Goal: Task Accomplishment & Management: Contribute content

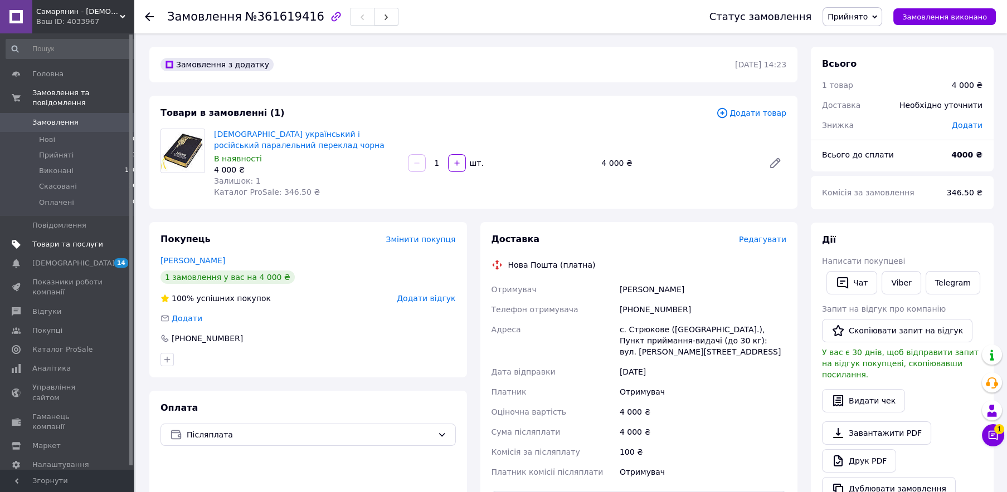
click at [69, 240] on span "Товари та послуги" at bounding box center [67, 245] width 71 height 10
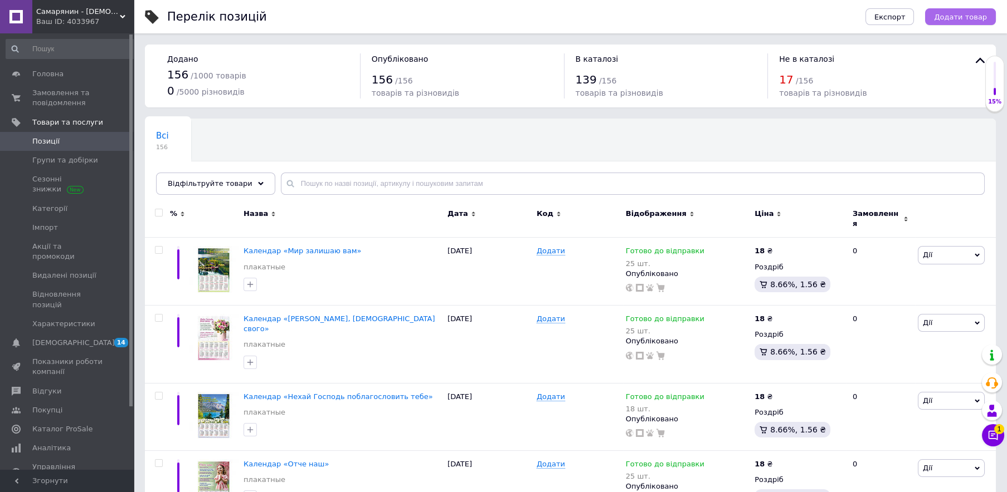
click at [973, 21] on span "Додати товар" at bounding box center [960, 17] width 53 height 8
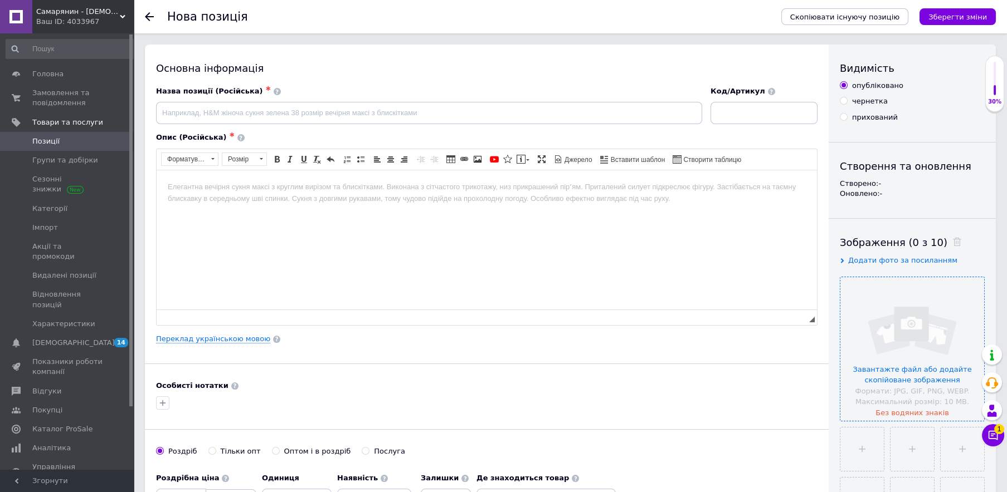
click at [911, 325] on input "file" at bounding box center [912, 349] width 144 height 144
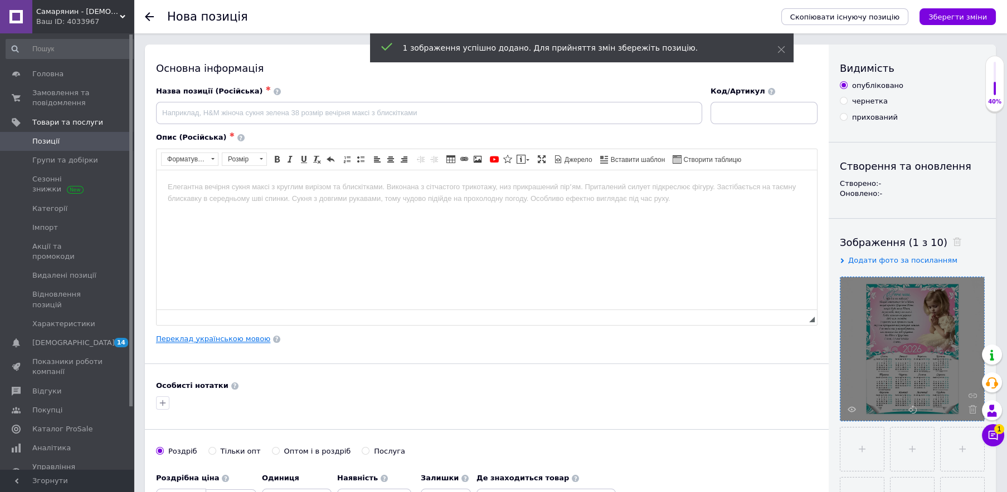
click at [209, 343] on link "Переклад українською мовою" at bounding box center [213, 339] width 114 height 9
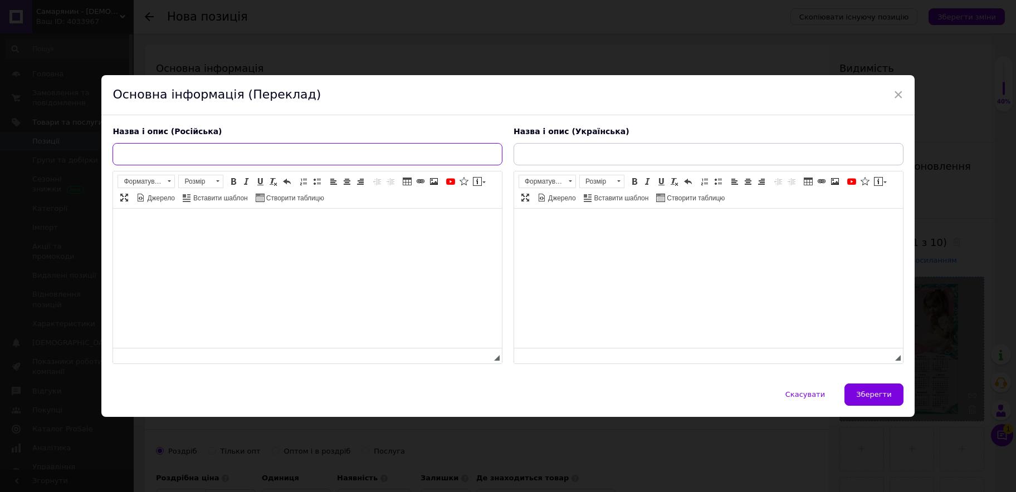
click at [209, 156] on input "text" at bounding box center [308, 154] width 390 height 22
paste input "Календар «Отче наш»"
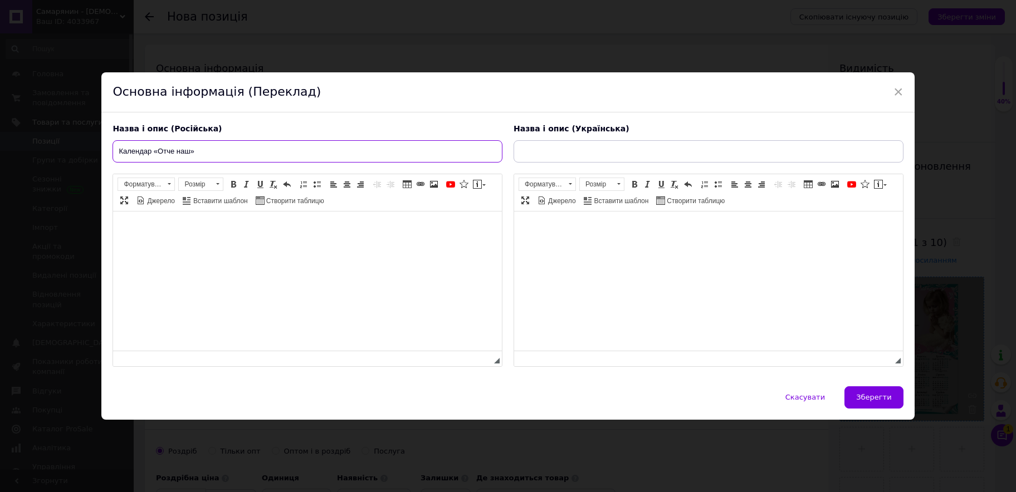
type input "Календар «Отче наш»"
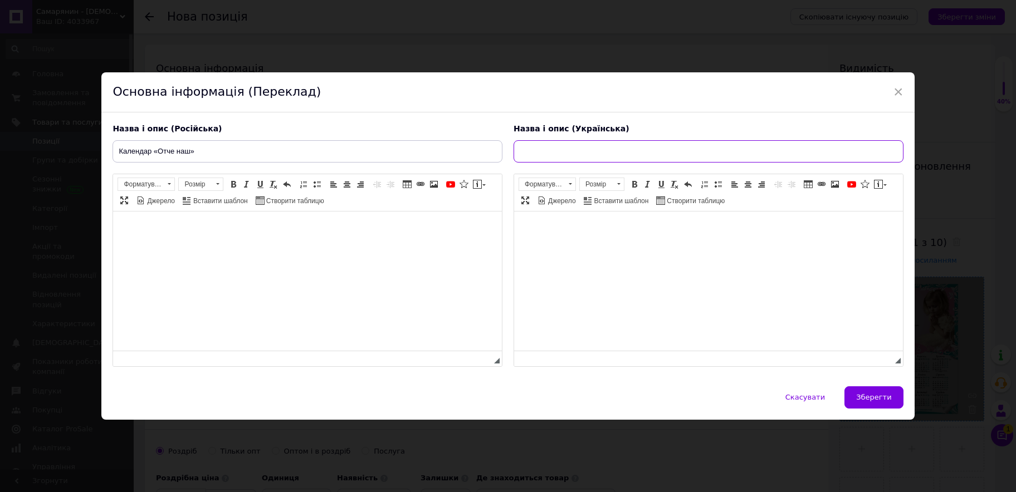
click at [570, 155] on input "text" at bounding box center [709, 151] width 390 height 22
paste input "Календар «Отче наш»"
type input "Календар «Отче наш»"
click at [209, 240] on html at bounding box center [307, 280] width 389 height 139
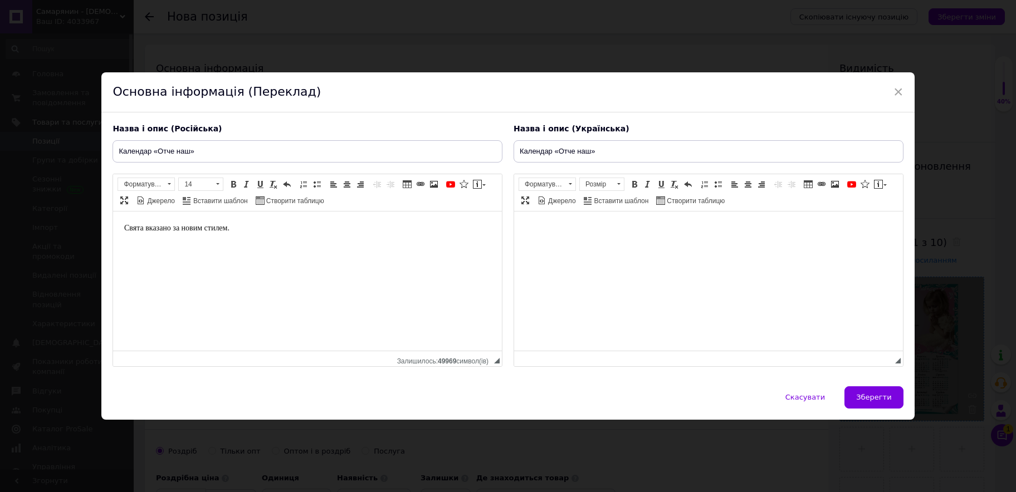
click at [540, 226] on body "Редактор, CC86188D-49C7-4AD8-8191-55C4B6B4A554" at bounding box center [708, 228] width 367 height 12
click at [318, 261] on html "Свята вказано за новим стилем." at bounding box center [307, 280] width 389 height 139
click at [651, 250] on html "Свята вказано за новим стилем." at bounding box center [708, 280] width 389 height 139
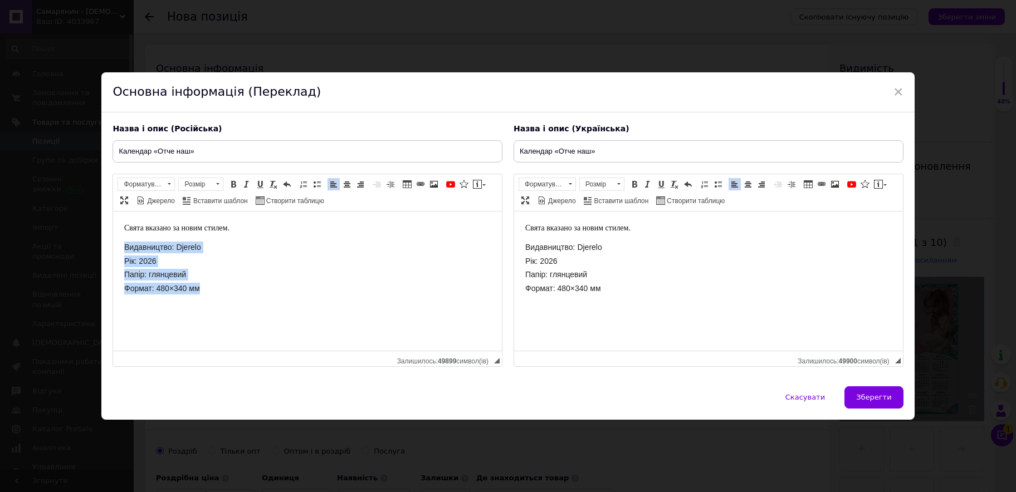
drag, startPoint x: 138, startPoint y: 252, endPoint x: 222, endPoint y: 291, distance: 93.0
click at [222, 291] on body "Свята вказано за новим стилем. Видавництво: Djerelo Рік: 2026 Папір: глянцевий …" at bounding box center [307, 258] width 367 height 72
click at [319, 186] on span at bounding box center [316, 184] width 9 height 9
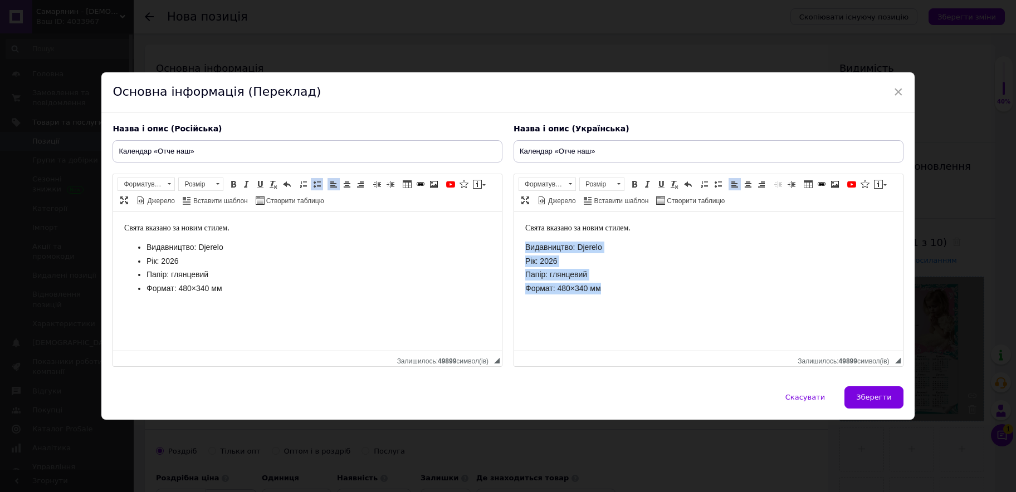
drag, startPoint x: 527, startPoint y: 248, endPoint x: 627, endPoint y: 295, distance: 110.1
click at [627, 295] on html "Свята вказано за новим стилем. Видавництво: Djerelo Рік: 2026 Папір: глянцевий …" at bounding box center [708, 280] width 389 height 139
click at [714, 185] on span at bounding box center [718, 184] width 9 height 9
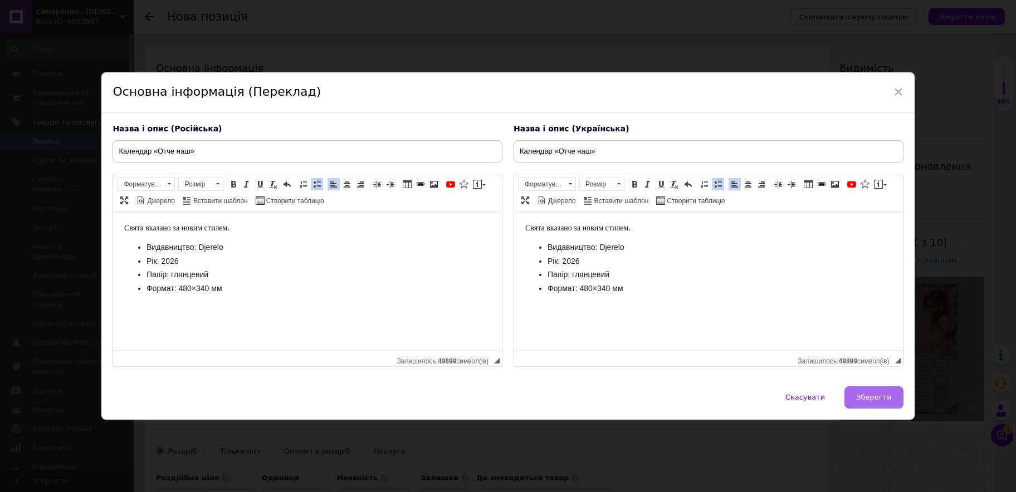
click at [863, 395] on span "Зберегти" at bounding box center [873, 397] width 35 height 8
type input "Календар «Отче наш»"
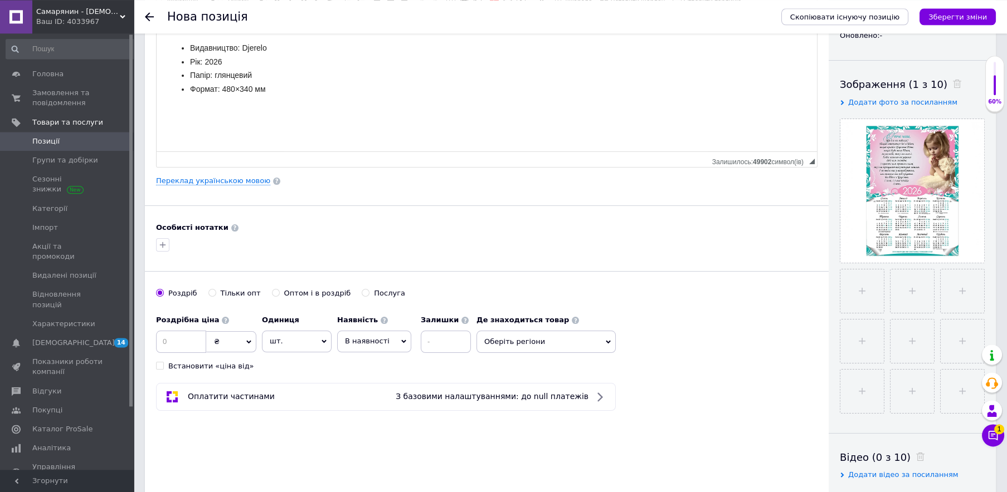
scroll to position [180, 0]
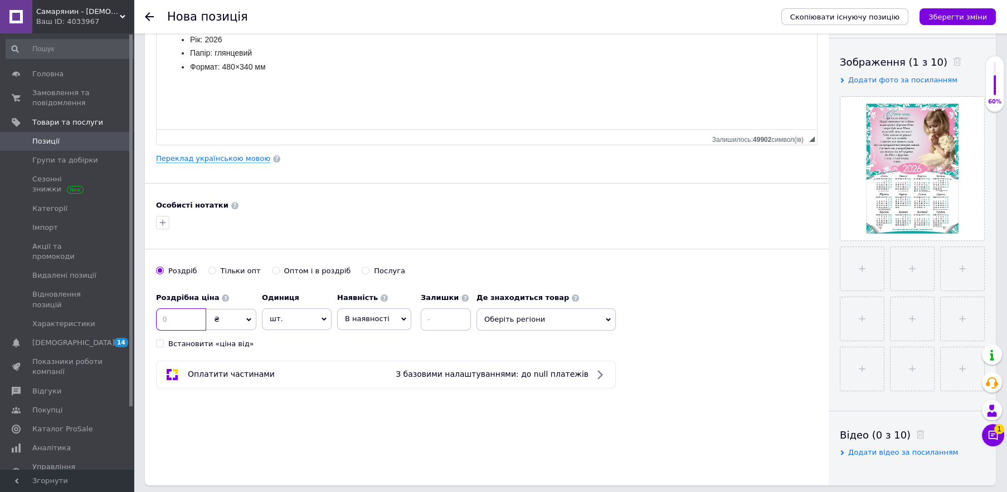
drag, startPoint x: 183, startPoint y: 322, endPoint x: 187, endPoint y: 317, distance: 5.9
click at [183, 321] on input at bounding box center [181, 320] width 50 height 22
type input "12"
click at [377, 323] on span "В наявності" at bounding box center [367, 319] width 45 height 8
click at [372, 388] on li "Готово до відправки" at bounding box center [374, 389] width 73 height 26
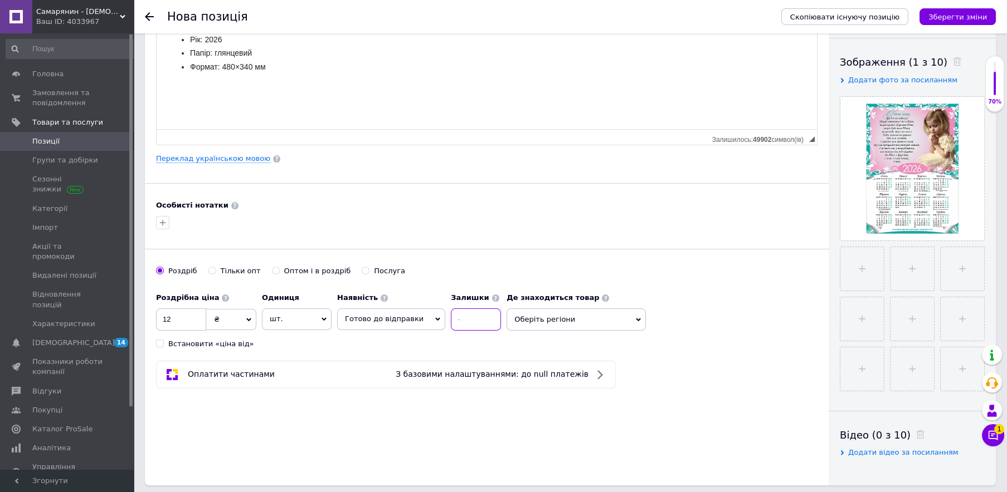
click at [462, 323] on input at bounding box center [476, 320] width 50 height 22
type input "400"
click at [535, 312] on span "Оберіть регіони" at bounding box center [575, 320] width 139 height 22
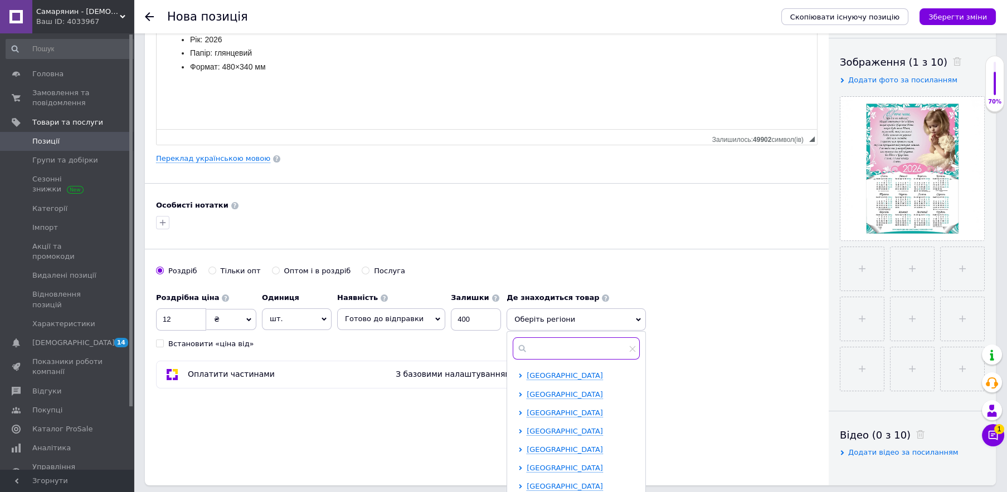
click at [538, 344] on input "text" at bounding box center [575, 349] width 127 height 22
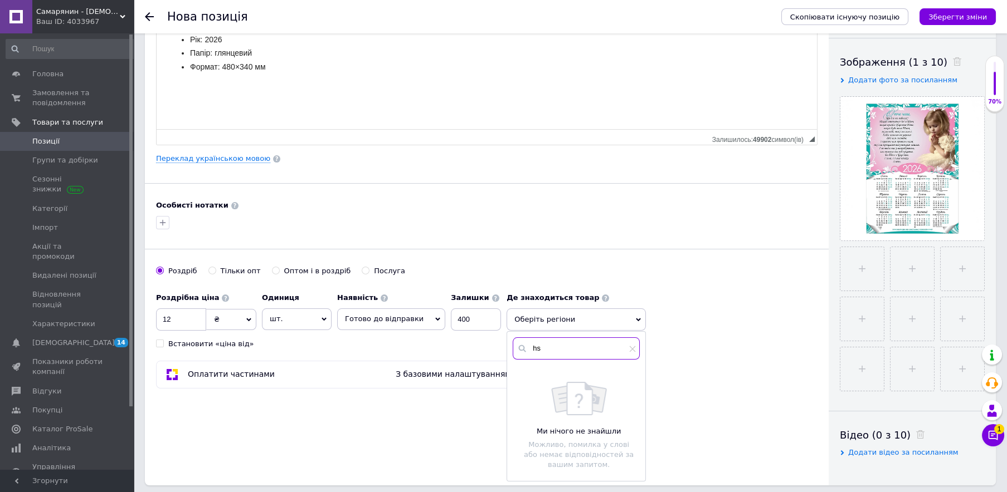
type input "h"
type input "рівн"
click at [518, 372] on input "checkbox" at bounding box center [521, 375] width 7 height 7
checkbox input "true"
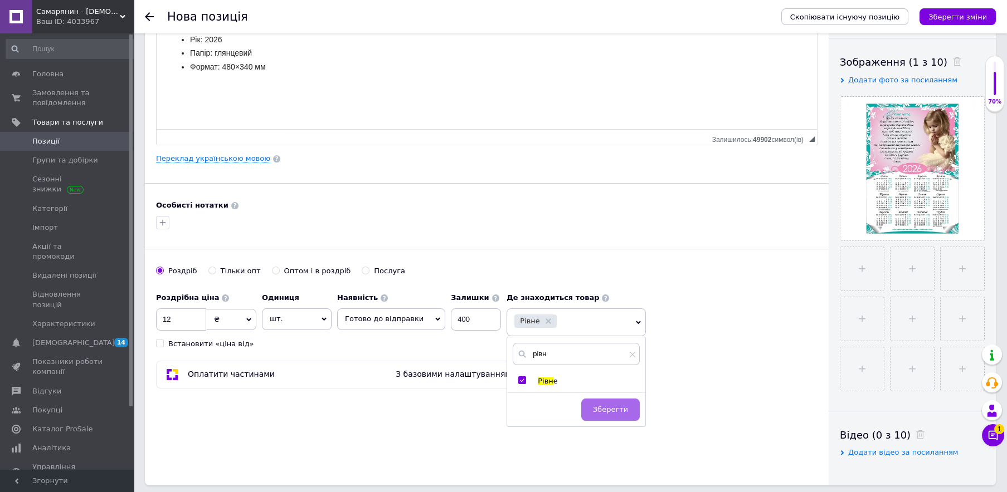
drag, startPoint x: 587, startPoint y: 403, endPoint x: 615, endPoint y: 408, distance: 28.2
click at [588, 403] on button "Зберегти" at bounding box center [610, 410] width 58 height 22
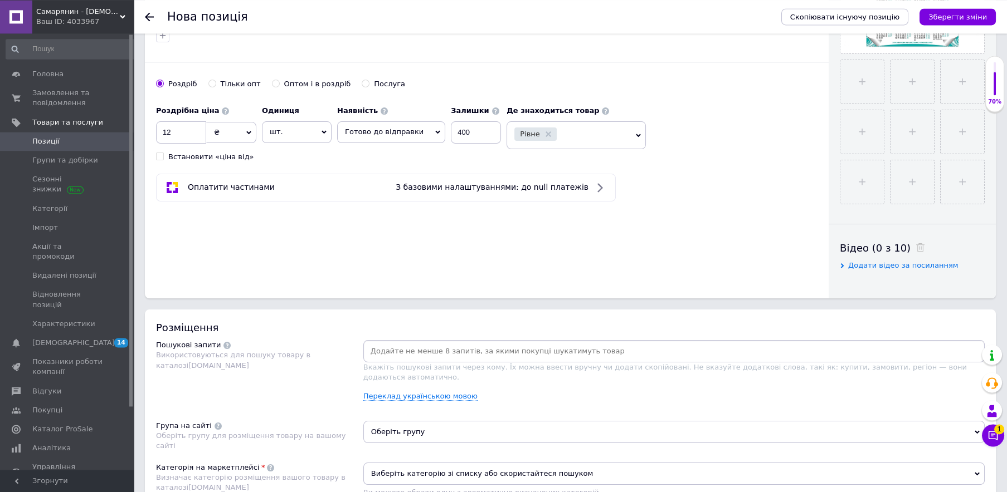
scroll to position [482, 0]
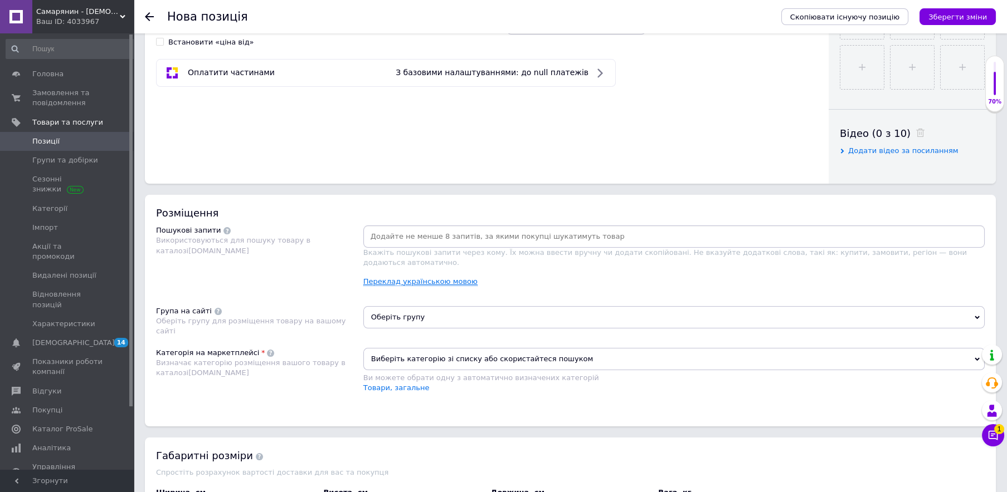
click at [453, 277] on link "Переклад українською мовою" at bounding box center [420, 281] width 114 height 9
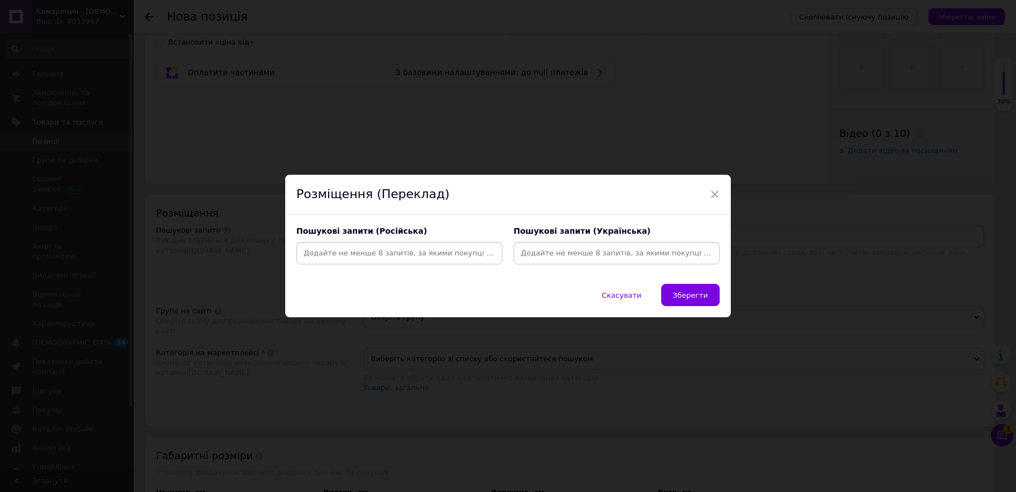
click at [548, 254] on input at bounding box center [617, 253] width 202 height 17
type input "календар2026"
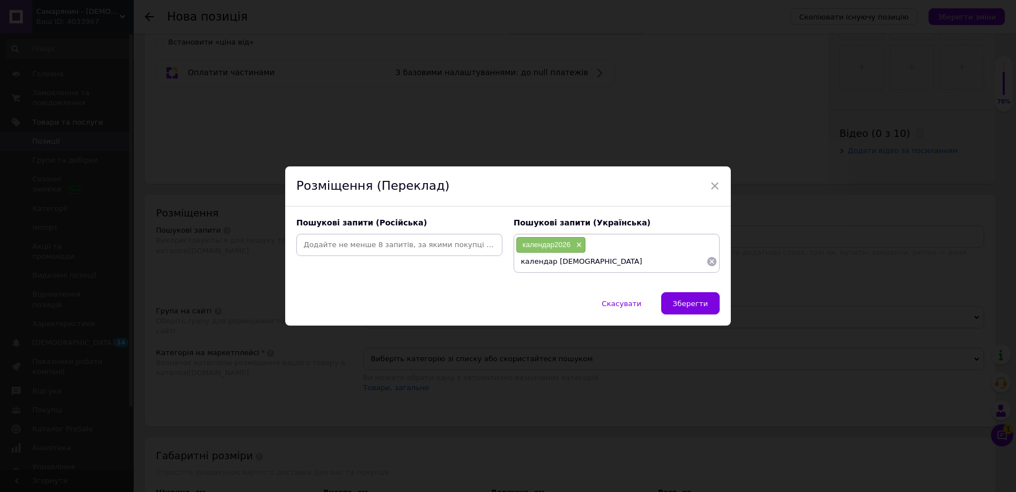
type input "календар [DEMOGRAPHIC_DATA]"
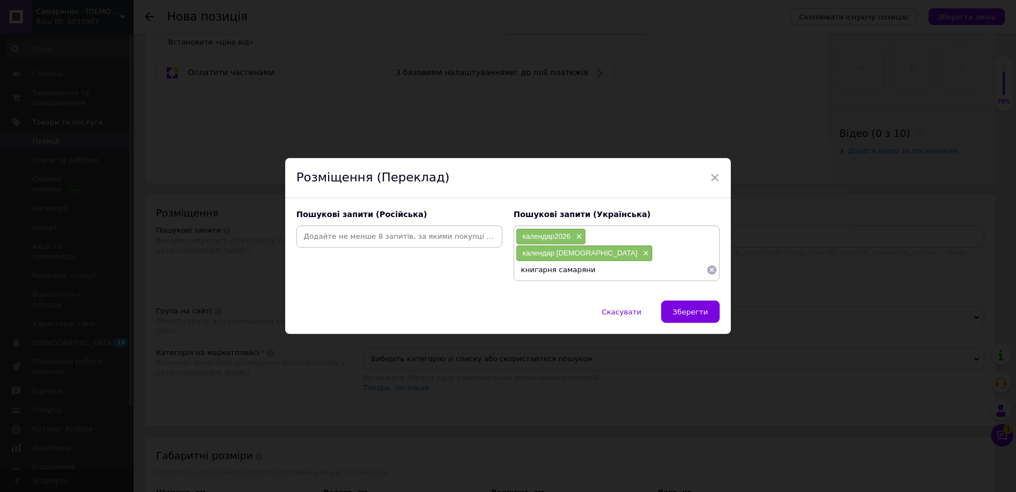
type input "книгарня самарянин"
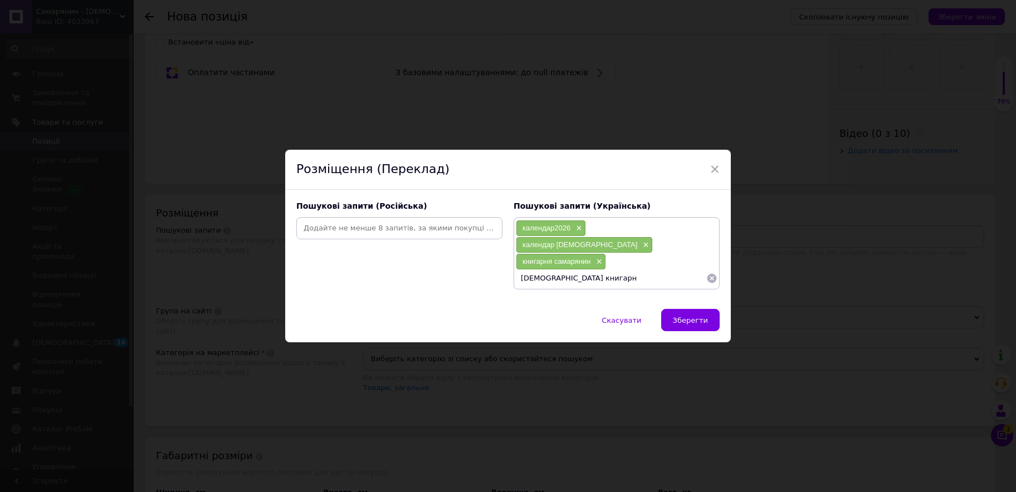
type input "[DEMOGRAPHIC_DATA] книгарня"
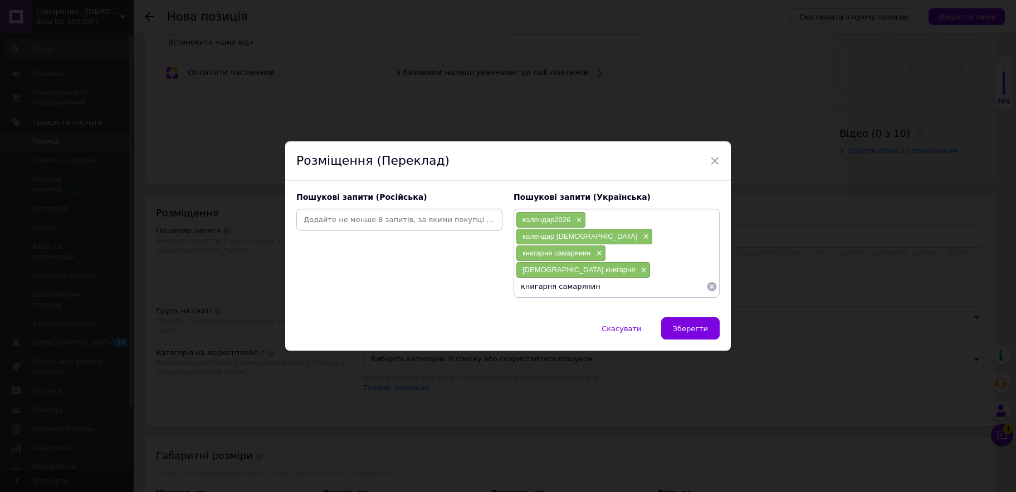
click at [626, 279] on input "книгарня самарянин" at bounding box center [611, 287] width 190 height 17
click at [619, 279] on input "книгарня самарянин" at bounding box center [611, 287] width 190 height 17
type input "книгарня самарянин"
click at [453, 228] on input at bounding box center [400, 220] width 202 height 17
type input "х"
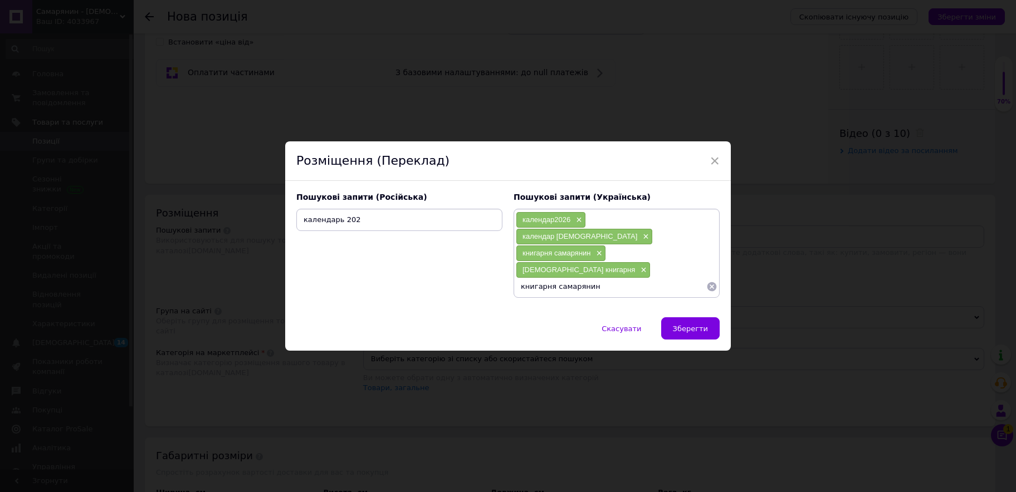
type input "календарь 2026"
type input "[DEMOGRAPHIC_DATA] календарь"
type input "[DEMOGRAPHIC_DATA] литература"
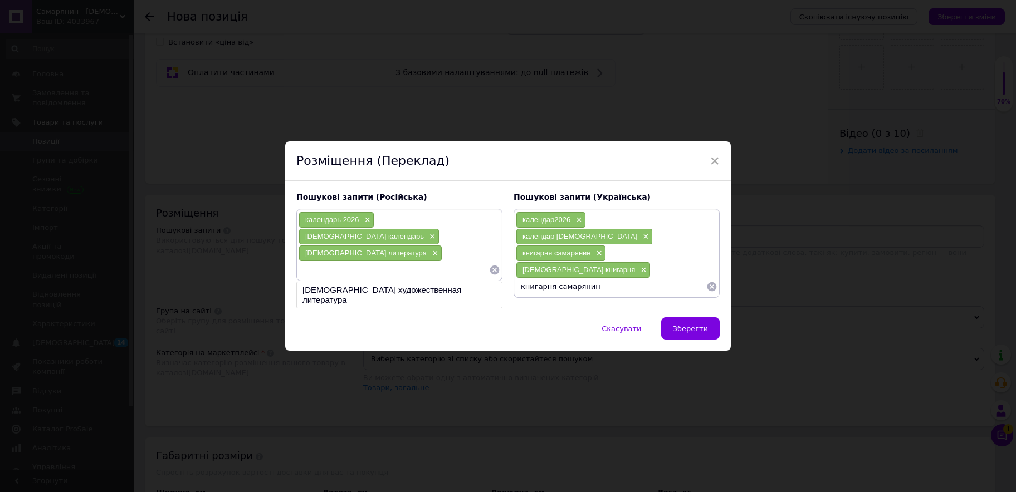
click at [598, 279] on input "книгарня самарянин" at bounding box center [611, 287] width 190 height 17
click at [707, 282] on icon at bounding box center [711, 286] width 9 height 9
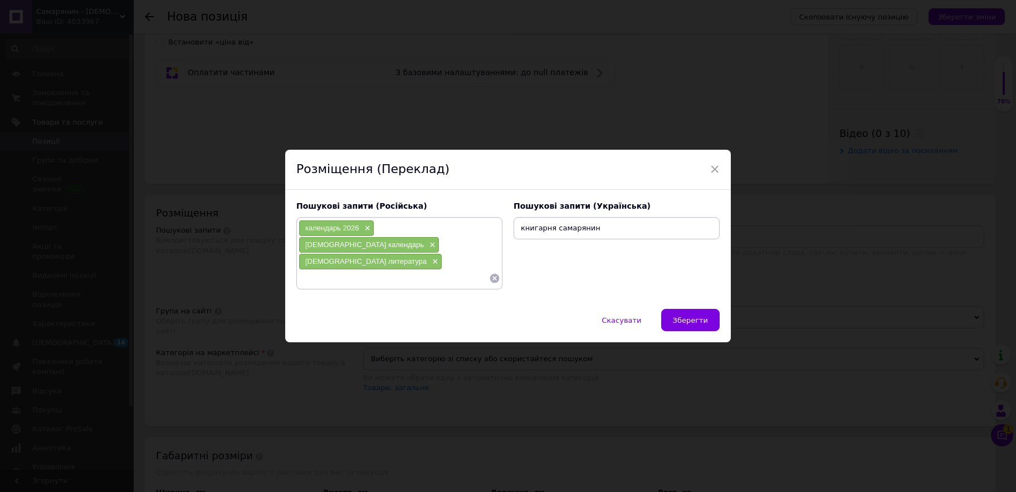
click at [620, 240] on div "книгарня самарянин" at bounding box center [617, 228] width 206 height 22
drag, startPoint x: 603, startPoint y: 237, endPoint x: 512, endPoint y: 243, distance: 91.0
click at [516, 237] on input "книгарня самарянин" at bounding box center [617, 228] width 202 height 17
type input "календар 2026"
type input "[DEMOGRAPHIC_DATA] календар"
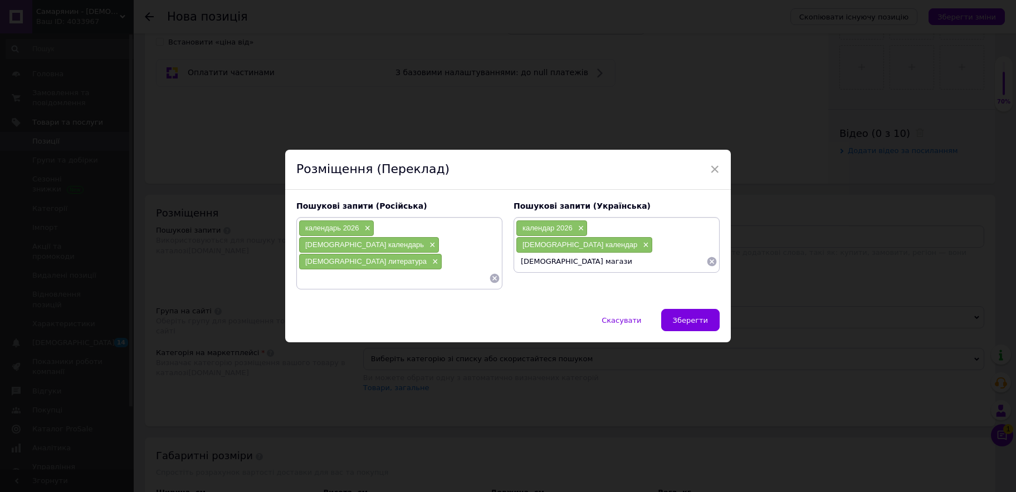
type input "[DEMOGRAPHIC_DATA] магазин"
type input "ї"
type input "[DEMOGRAPHIC_DATA] література"
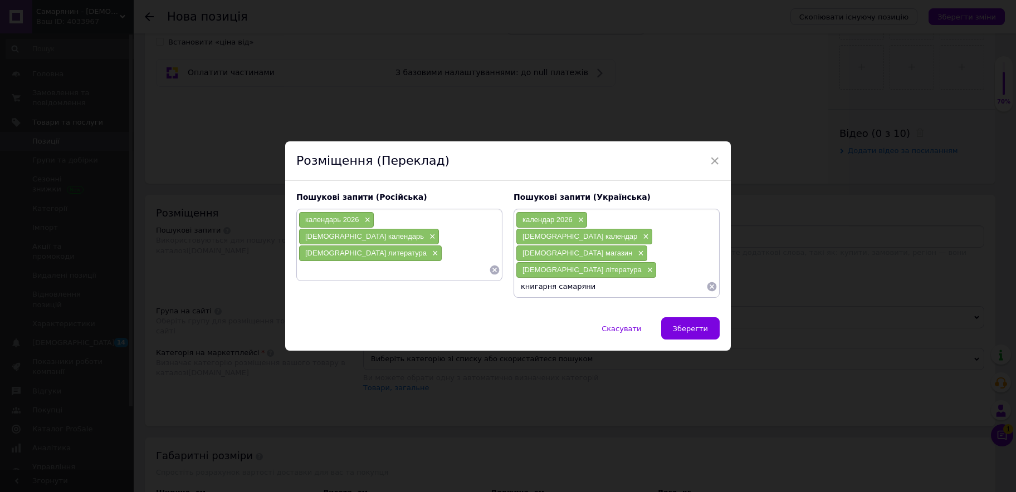
type input "книгарня самарянин"
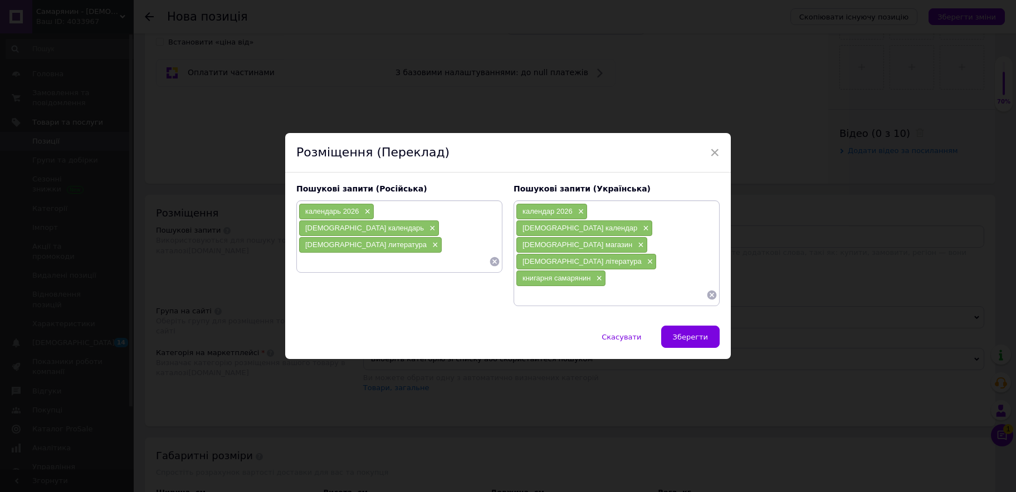
paste input "Календар «Отче наш»"
type input "Календар «Отче наш»"
click at [688, 333] on span "Зберегти" at bounding box center [690, 337] width 35 height 8
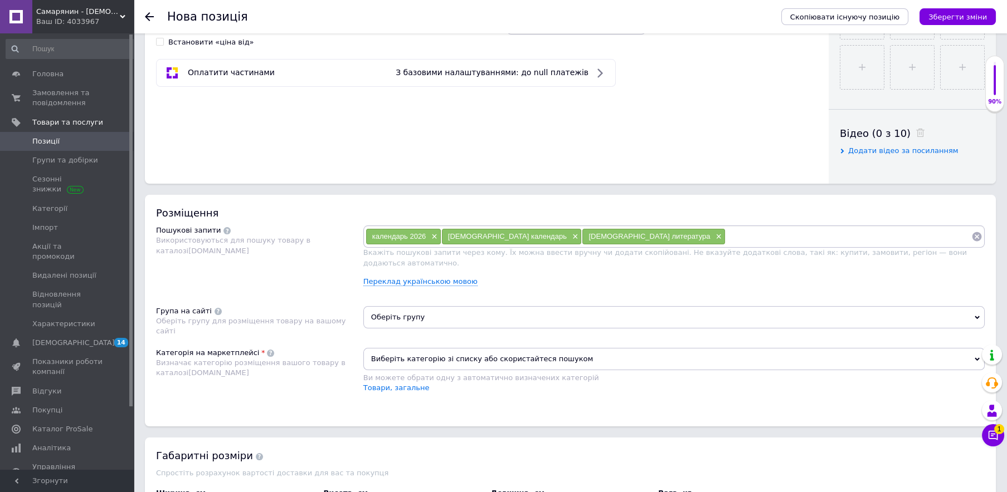
scroll to position [663, 0]
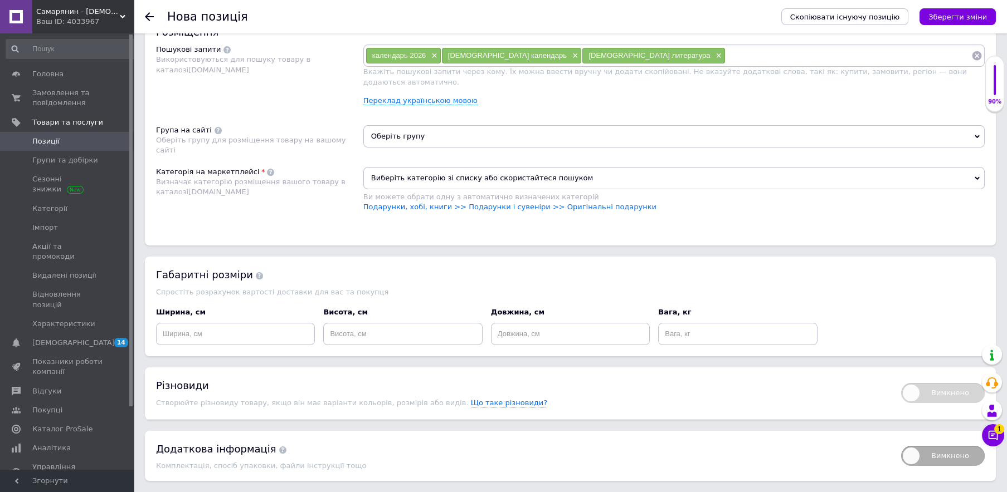
click at [437, 127] on span "Оберіть групу" at bounding box center [673, 136] width 621 height 22
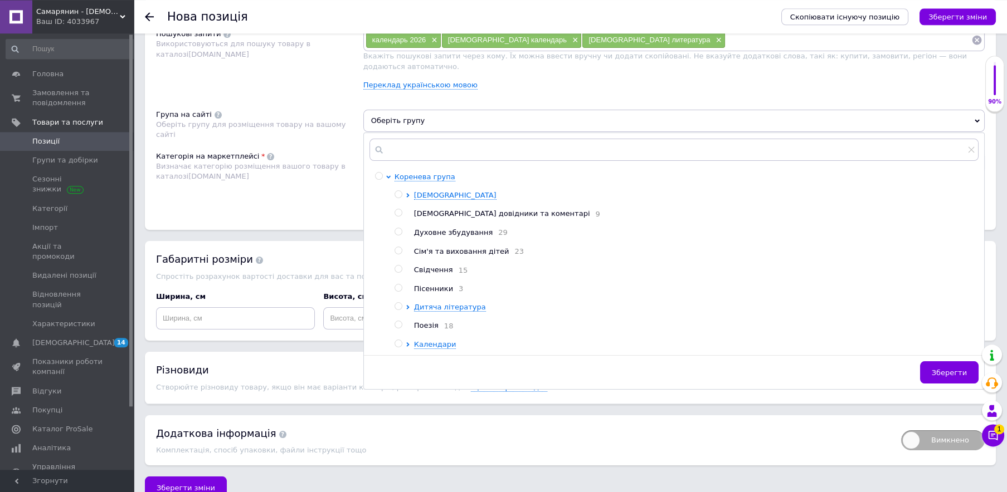
scroll to position [689, 0]
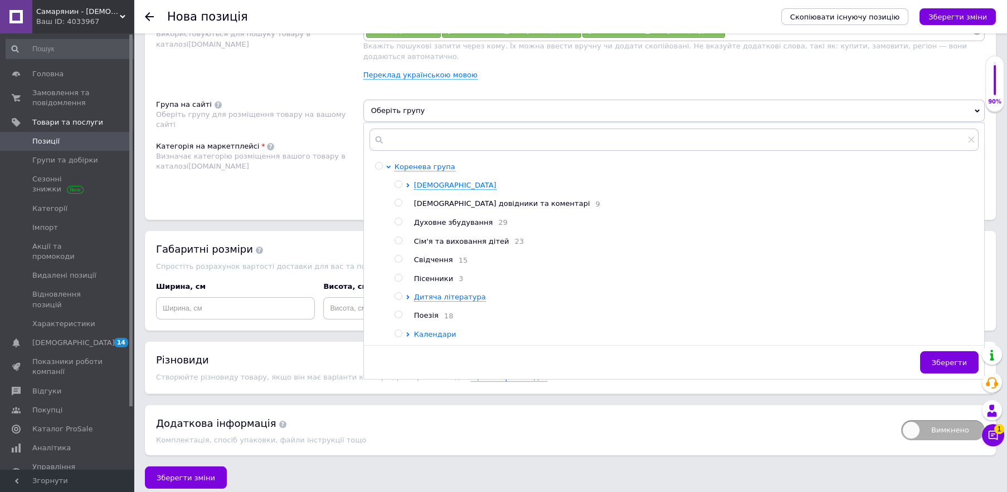
click at [437, 334] on span "Календари" at bounding box center [435, 334] width 42 height 8
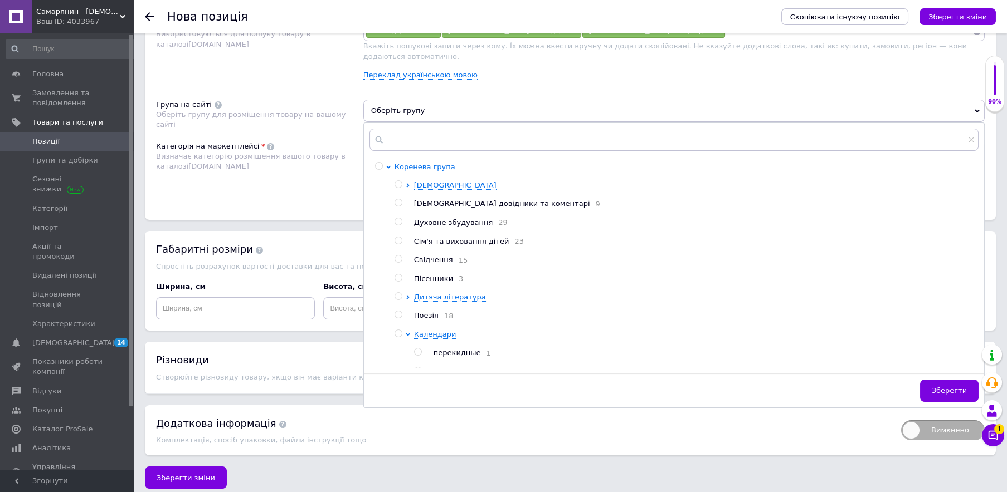
scroll to position [18, 0]
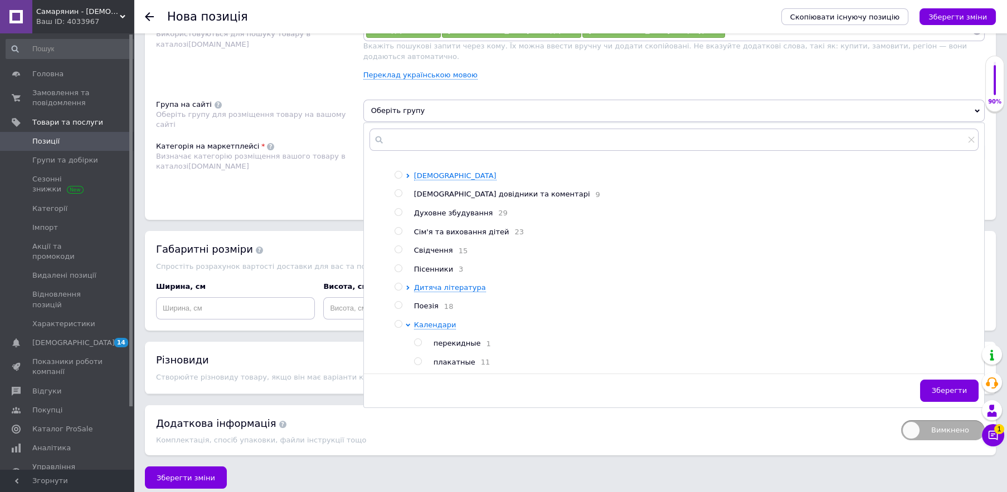
click at [436, 358] on span "плакатные" at bounding box center [454, 362] width 42 height 8
radio input "true"
click at [945, 387] on span "Зберегти" at bounding box center [948, 391] width 35 height 8
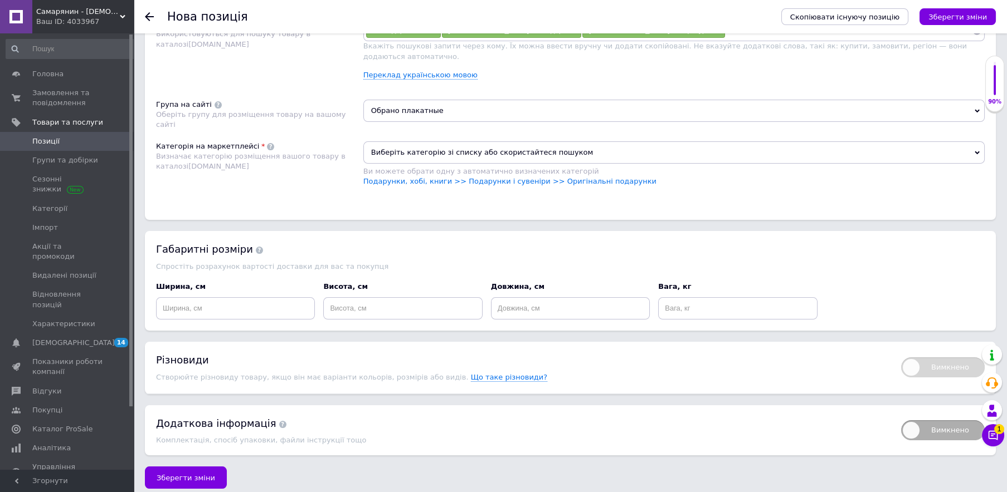
click at [666, 142] on span "Виберіть категорію зі списку або скористайтеся пошуком" at bounding box center [673, 152] width 621 height 22
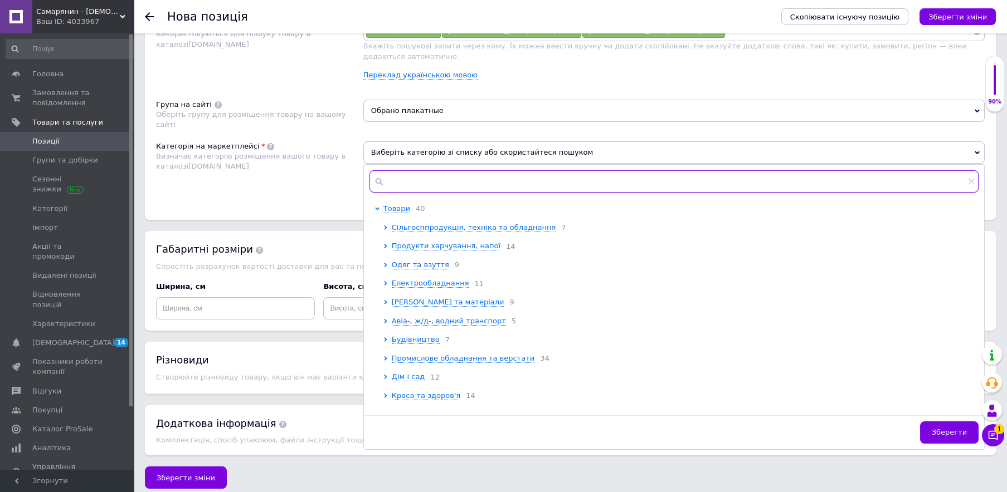
click at [667, 170] on input "text" at bounding box center [673, 181] width 609 height 22
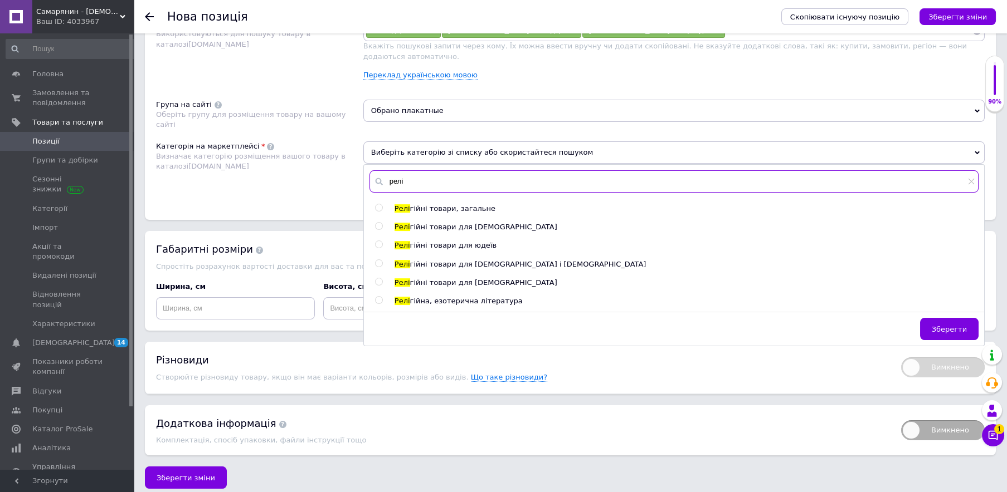
type input "релі"
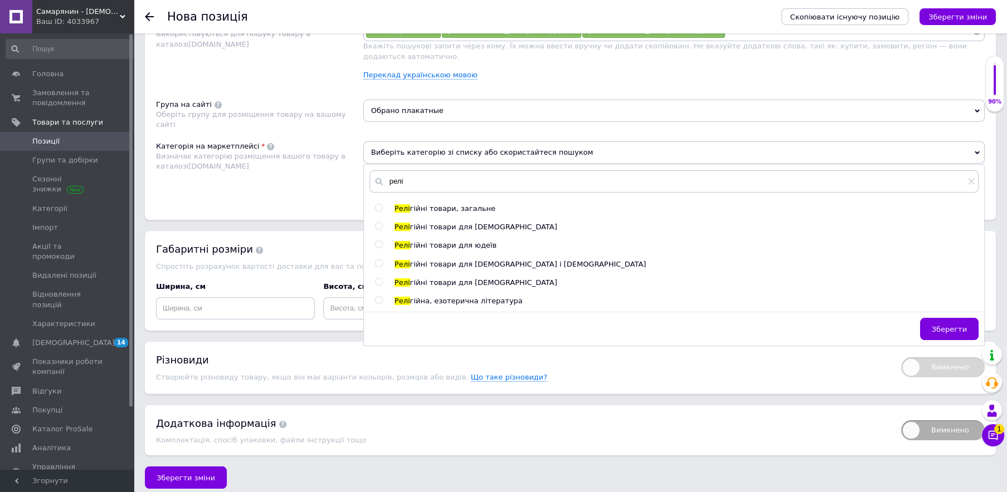
click at [379, 279] on input "radio" at bounding box center [378, 282] width 7 height 7
radio input "true"
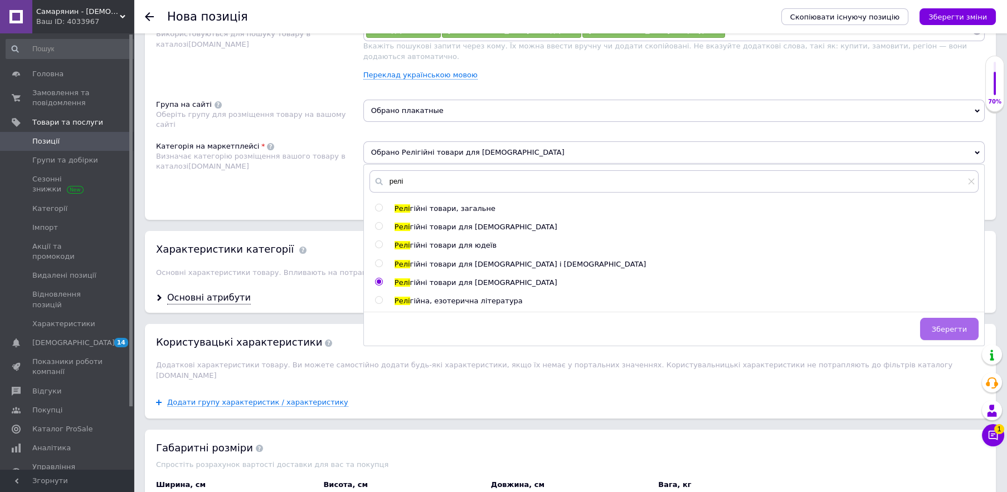
click at [945, 325] on span "Зберегти" at bounding box center [948, 329] width 35 height 8
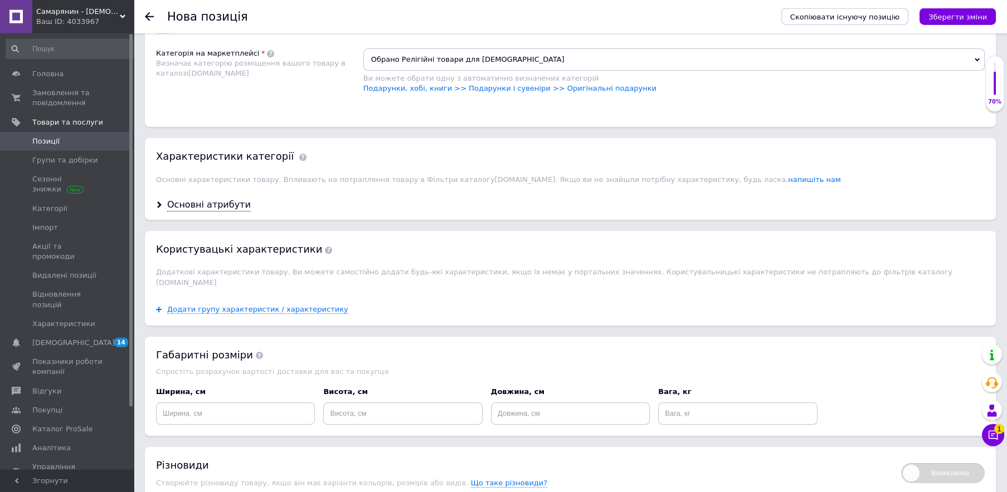
scroll to position [870, 0]
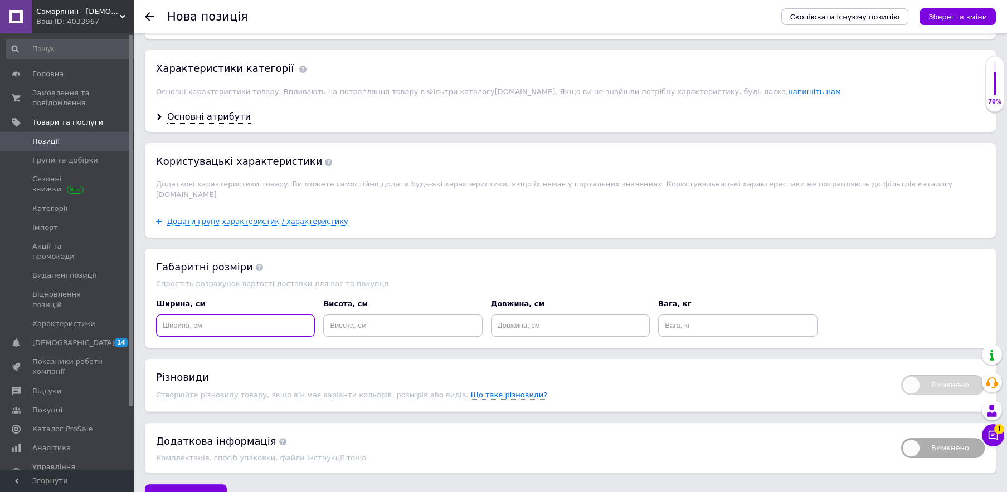
click at [281, 315] on input at bounding box center [235, 326] width 159 height 22
type input "40"
click at [369, 315] on input at bounding box center [402, 326] width 159 height 22
type input "10"
click at [521, 315] on input at bounding box center [570, 326] width 159 height 22
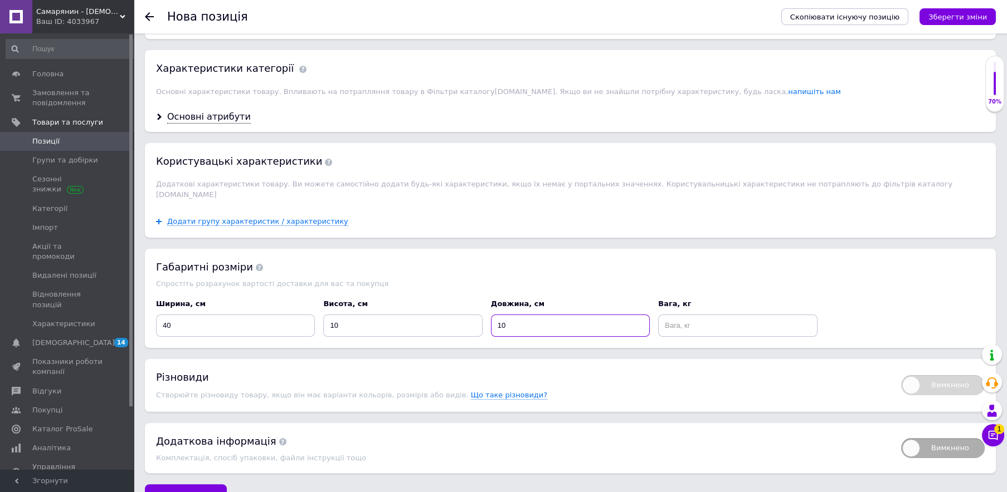
type input "10"
click at [686, 315] on input at bounding box center [737, 326] width 159 height 22
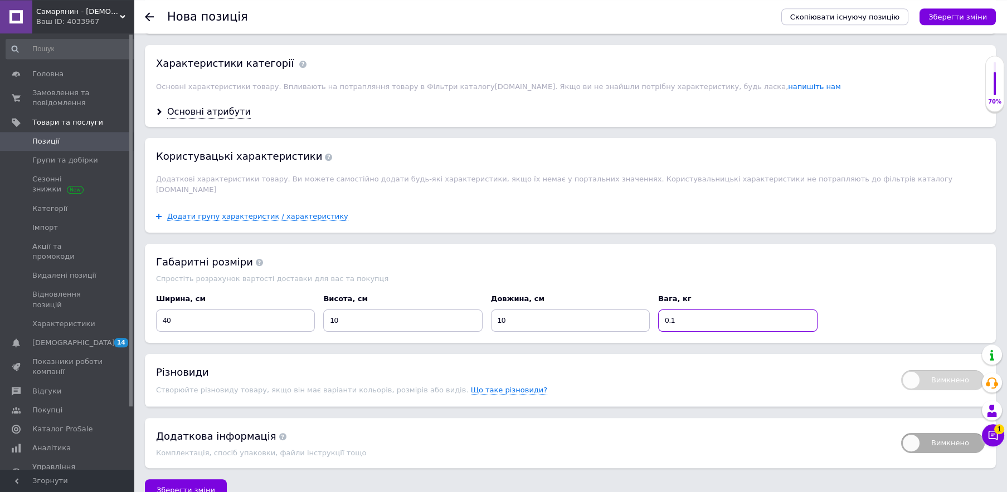
scroll to position [878, 0]
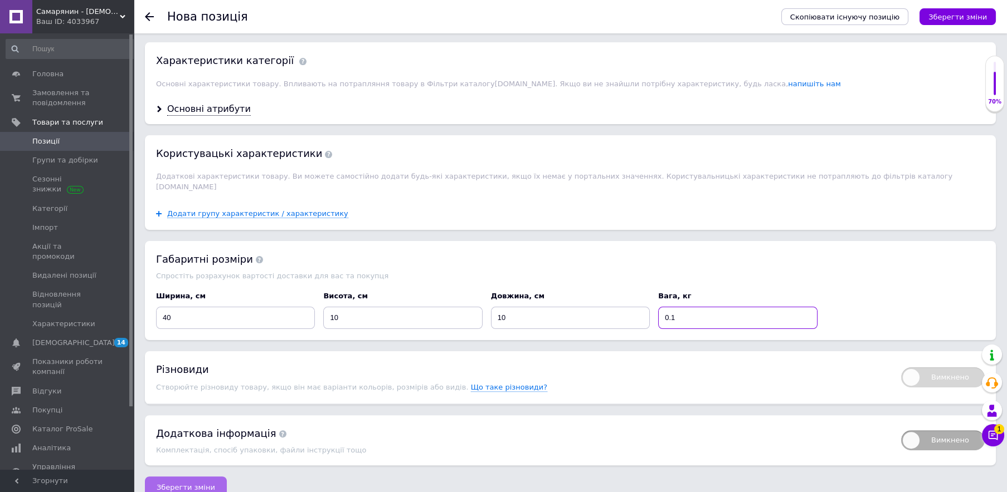
type input "0.1"
click at [195, 483] on span "Зберегти зміни" at bounding box center [186, 487] width 58 height 8
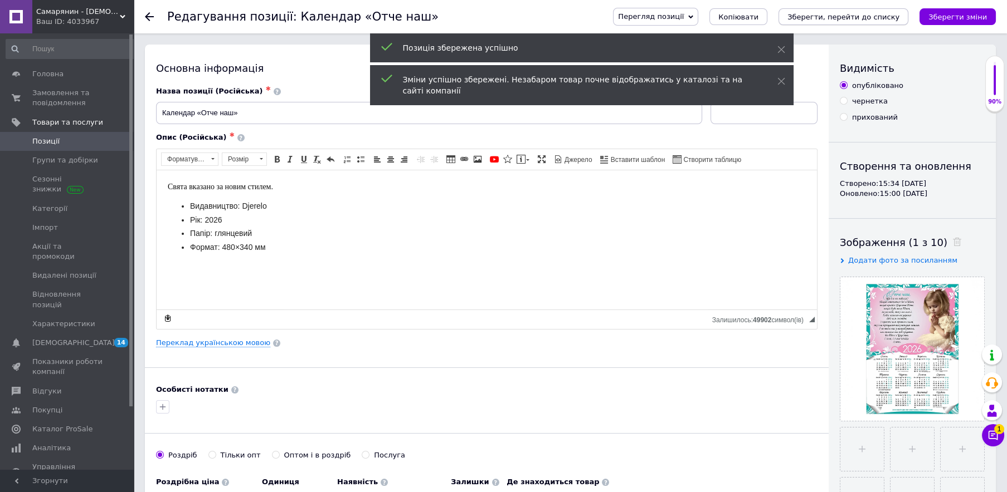
click at [883, 17] on icon "Зберегти, перейти до списку" at bounding box center [843, 17] width 112 height 8
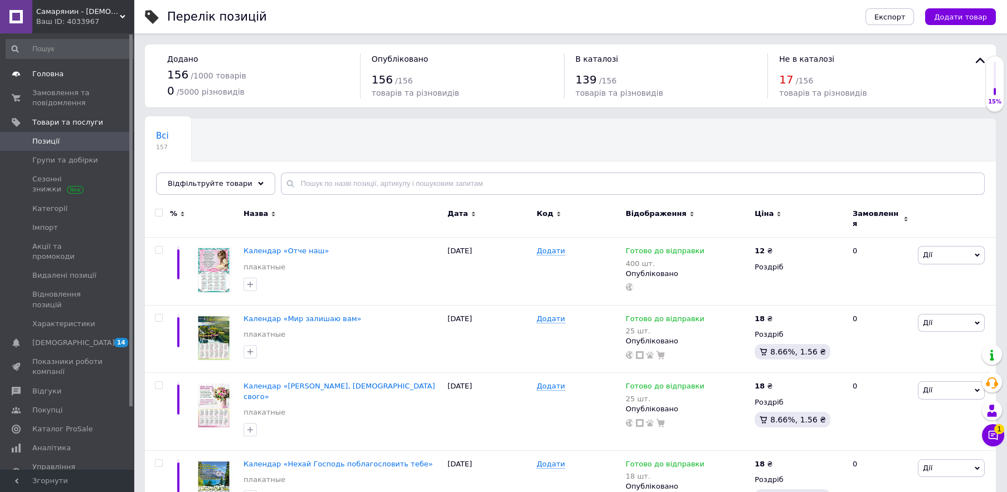
click at [48, 80] on link "Головна" at bounding box center [71, 74] width 143 height 19
